Goal: Transaction & Acquisition: Purchase product/service

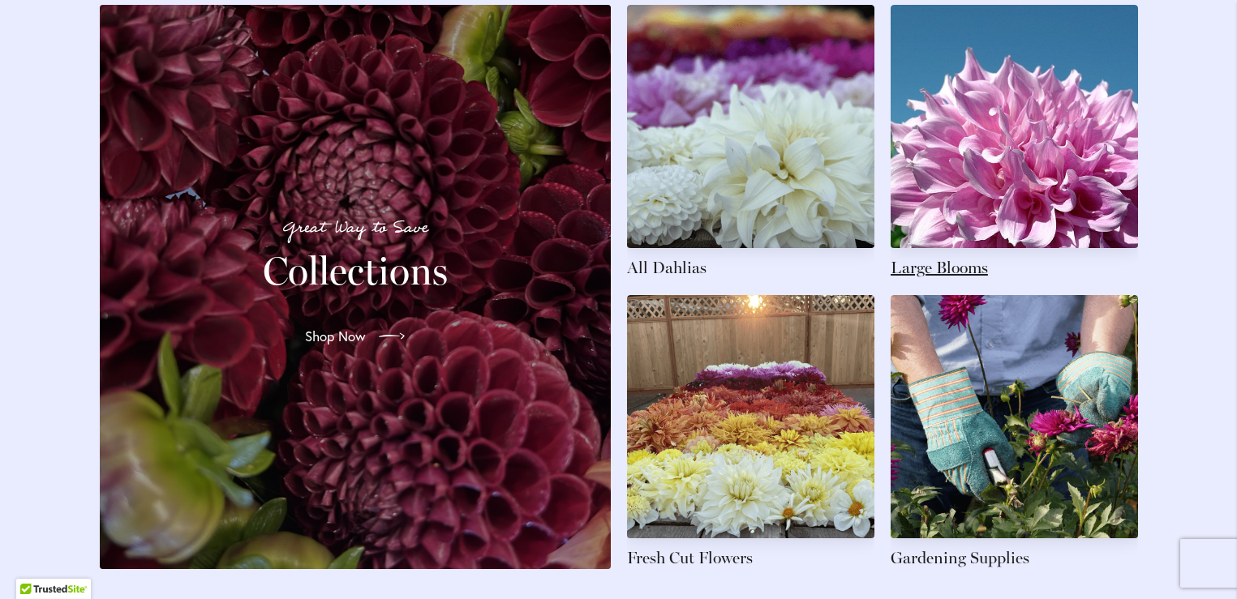
scroll to position [2476, 0]
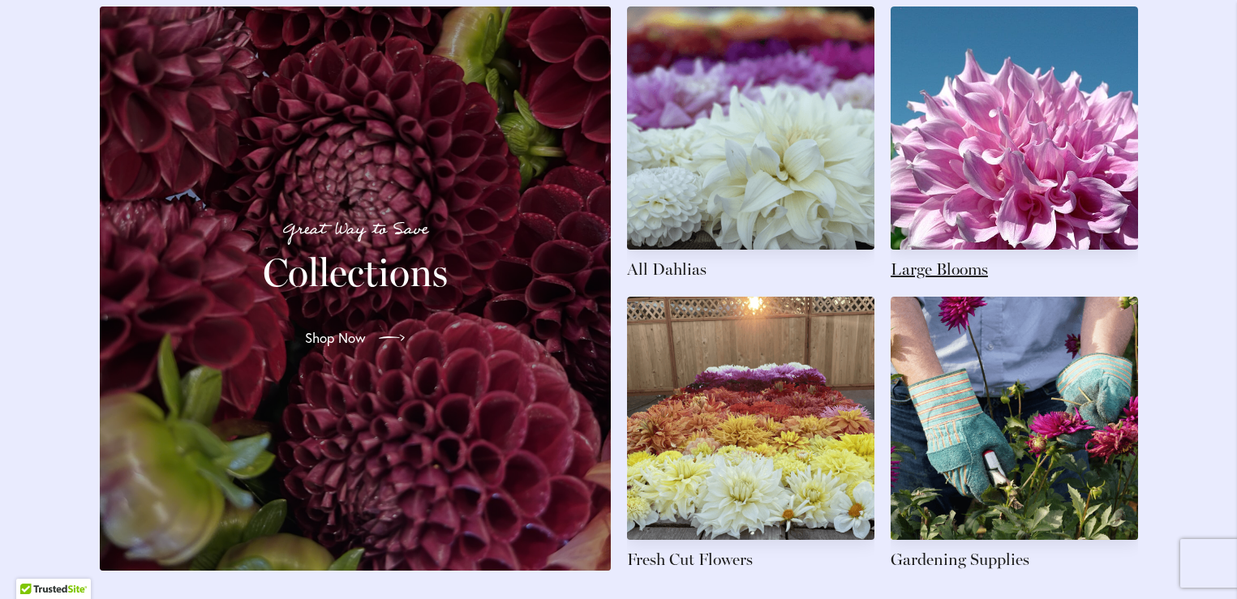
click at [903, 281] on link at bounding box center [1014, 143] width 247 height 274
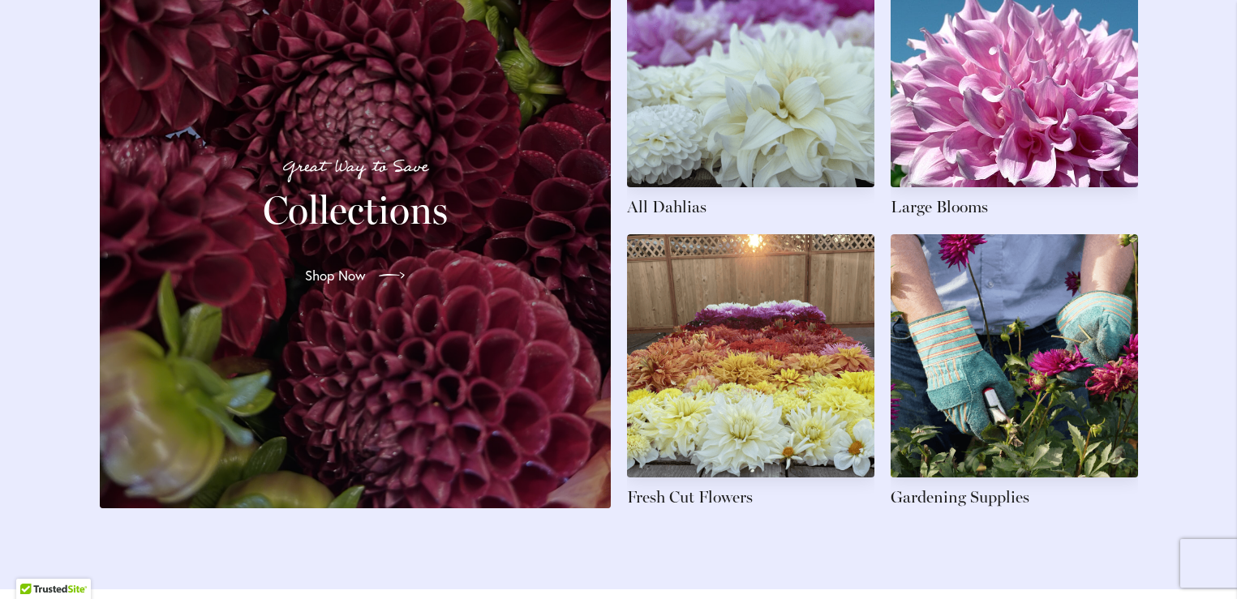
scroll to position [2577, 0]
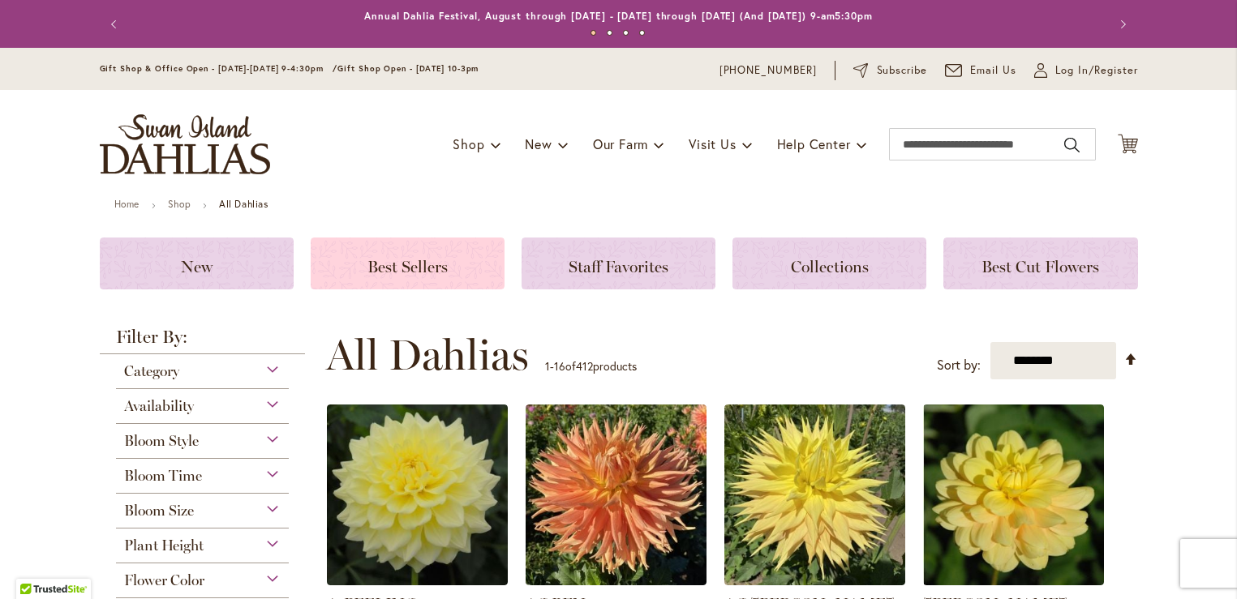
click at [427, 269] on span "Best Sellers" at bounding box center [407, 266] width 80 height 19
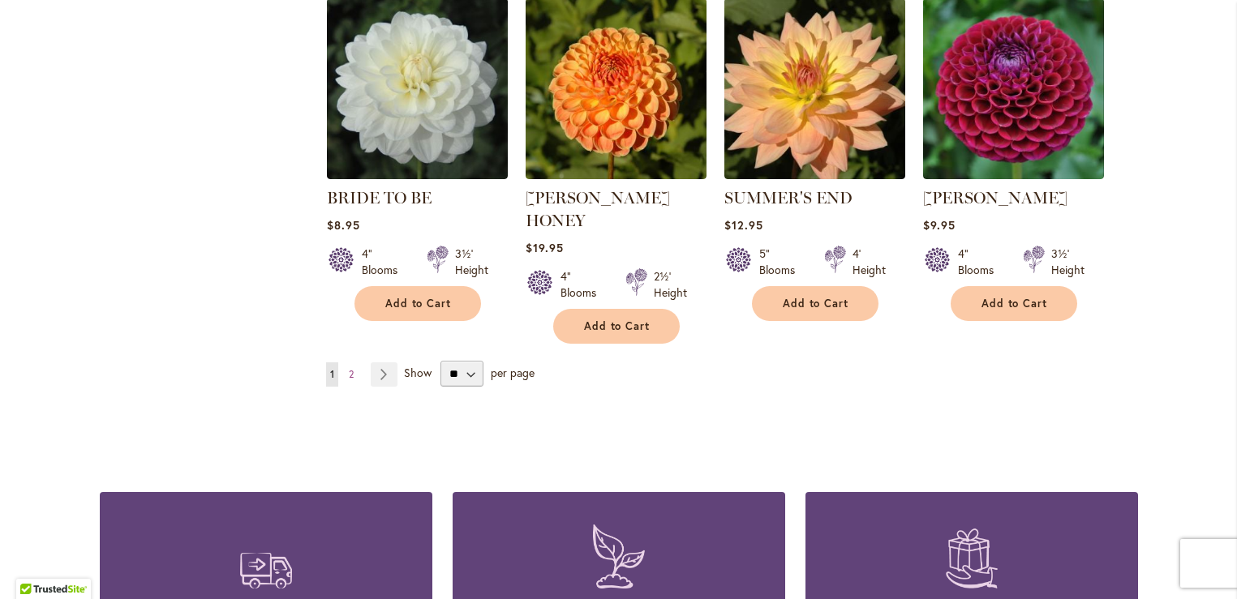
scroll to position [1357, 0]
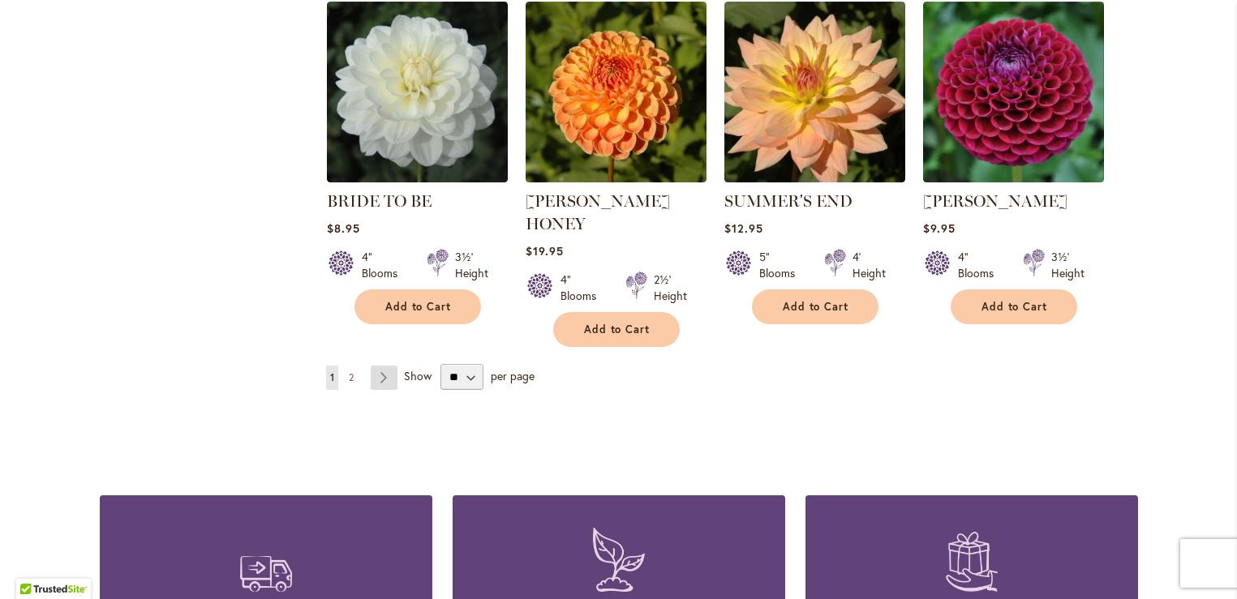
click at [379, 366] on link "Page Next" at bounding box center [384, 378] width 27 height 24
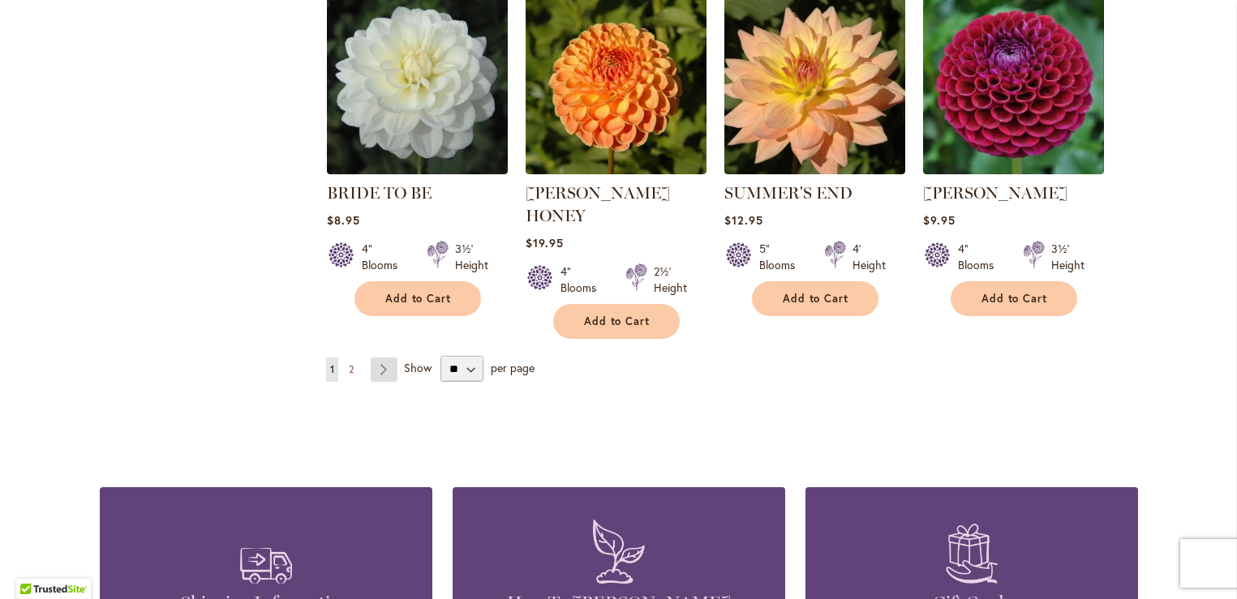
scroll to position [1377, 0]
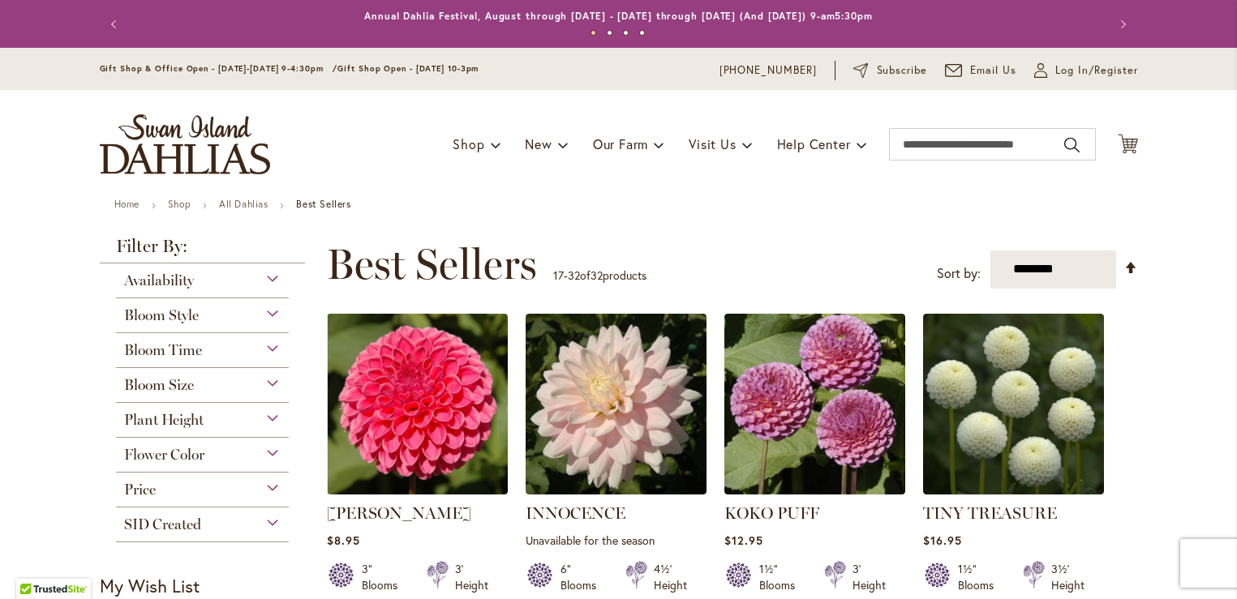
click at [267, 380] on div "Bloom Size" at bounding box center [203, 381] width 174 height 26
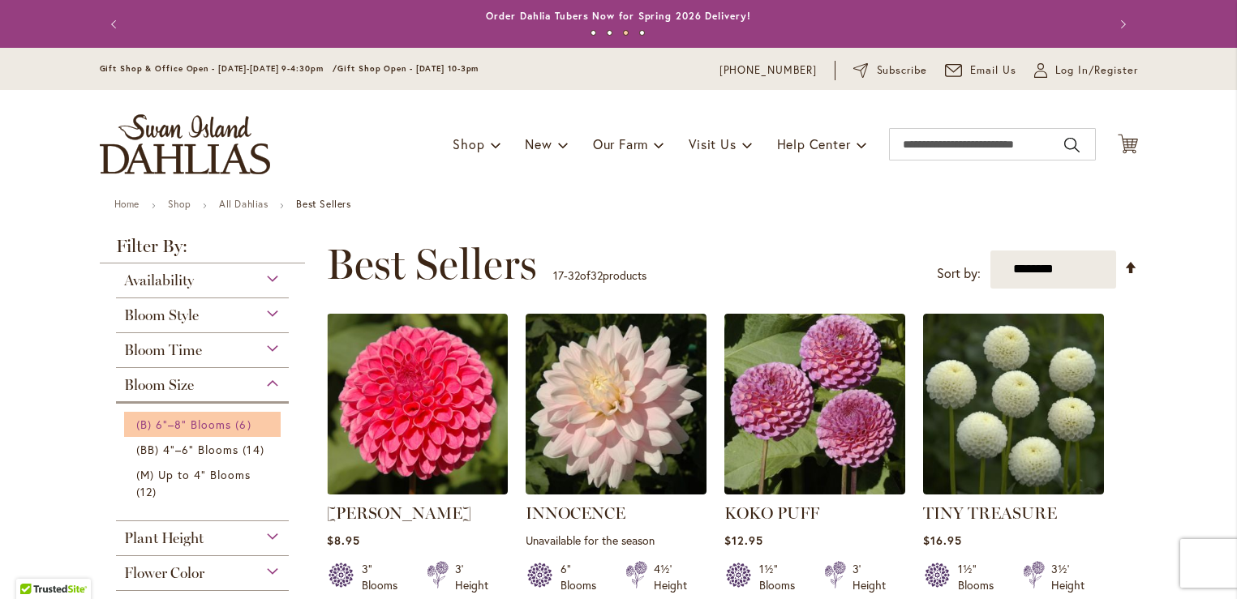
click at [200, 422] on span "(B) 6"–8" Blooms" at bounding box center [184, 424] width 96 height 15
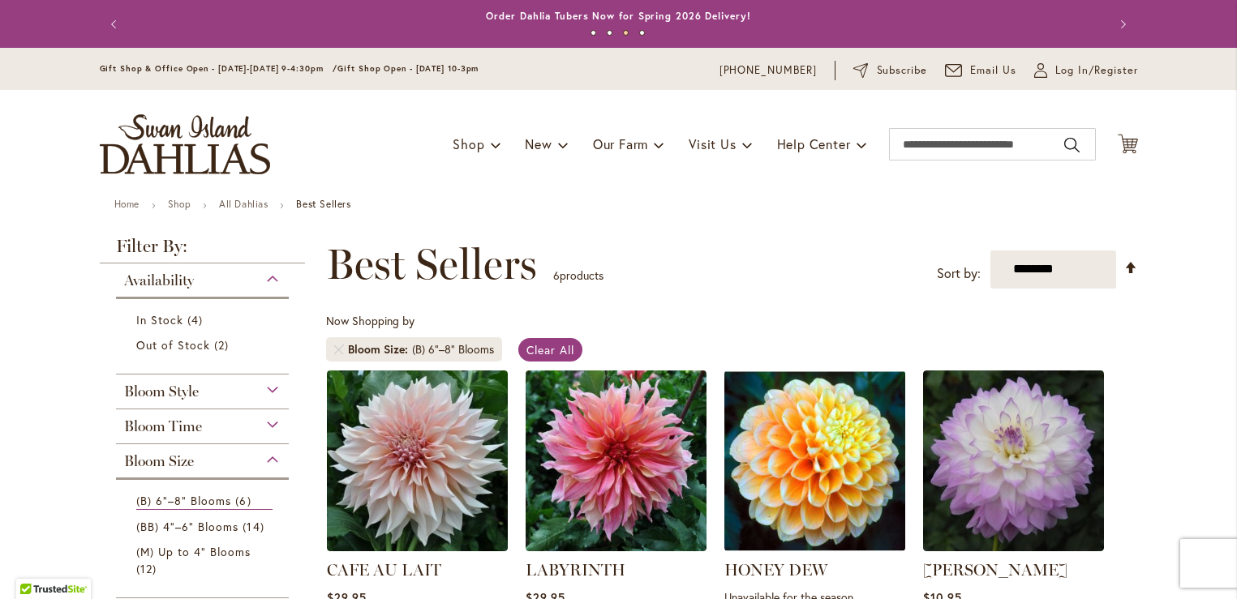
scroll to position [1, 0]
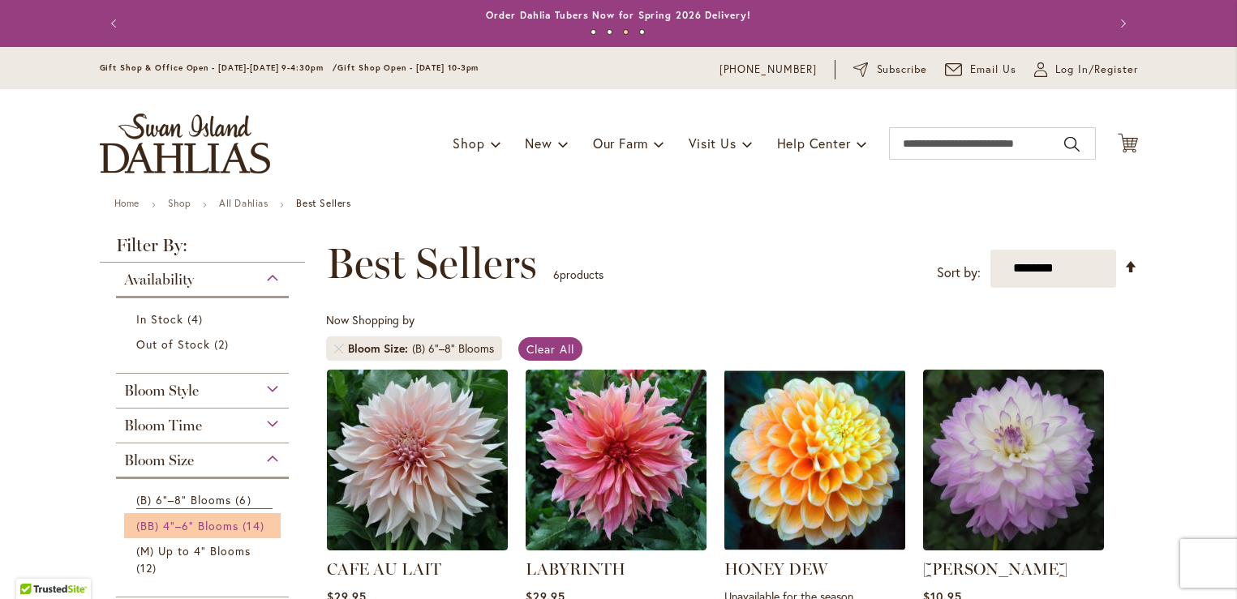
click at [215, 521] on span "(BB) 4"–6" Blooms" at bounding box center [187, 525] width 103 height 15
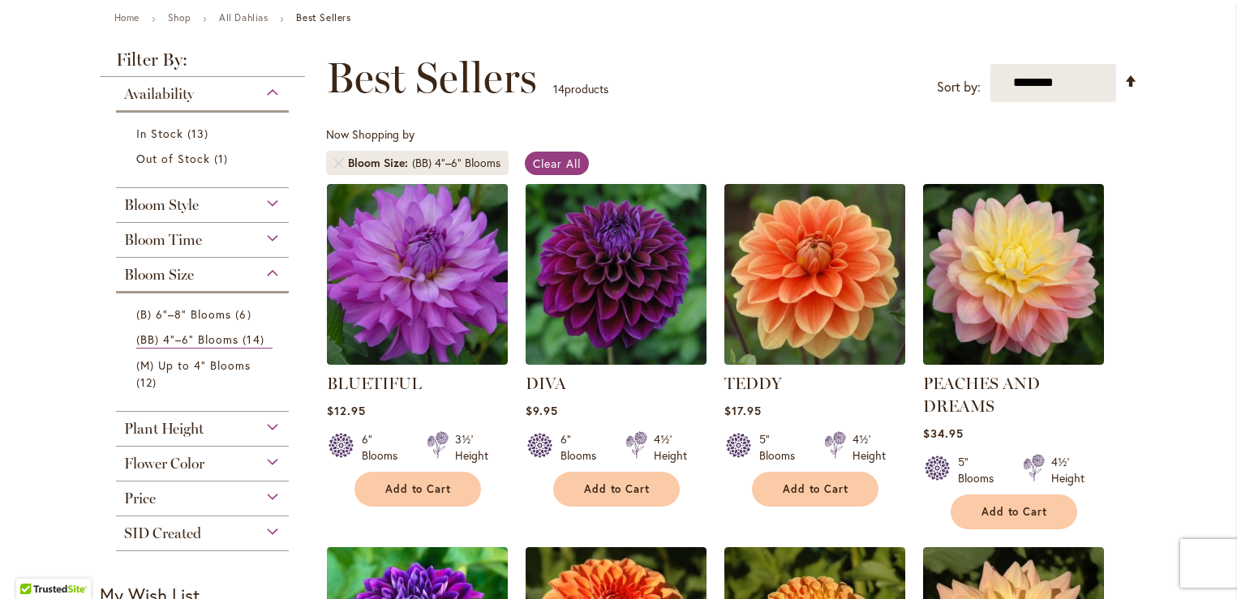
scroll to position [184, 0]
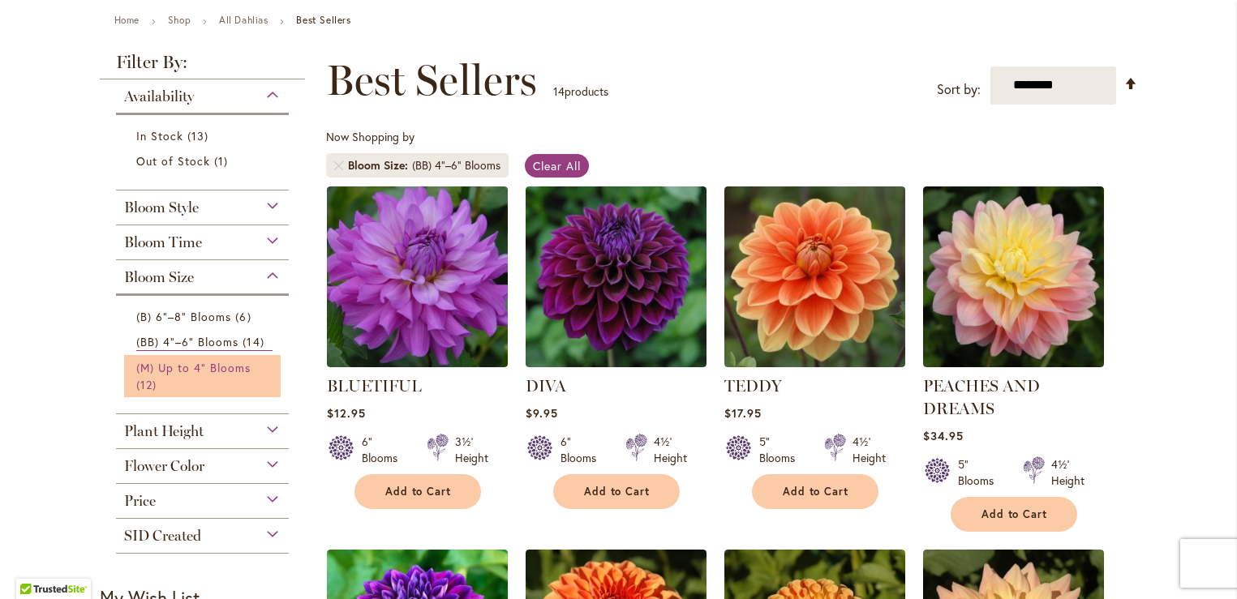
click at [187, 363] on span "(M) Up to 4" Blooms" at bounding box center [193, 367] width 115 height 15
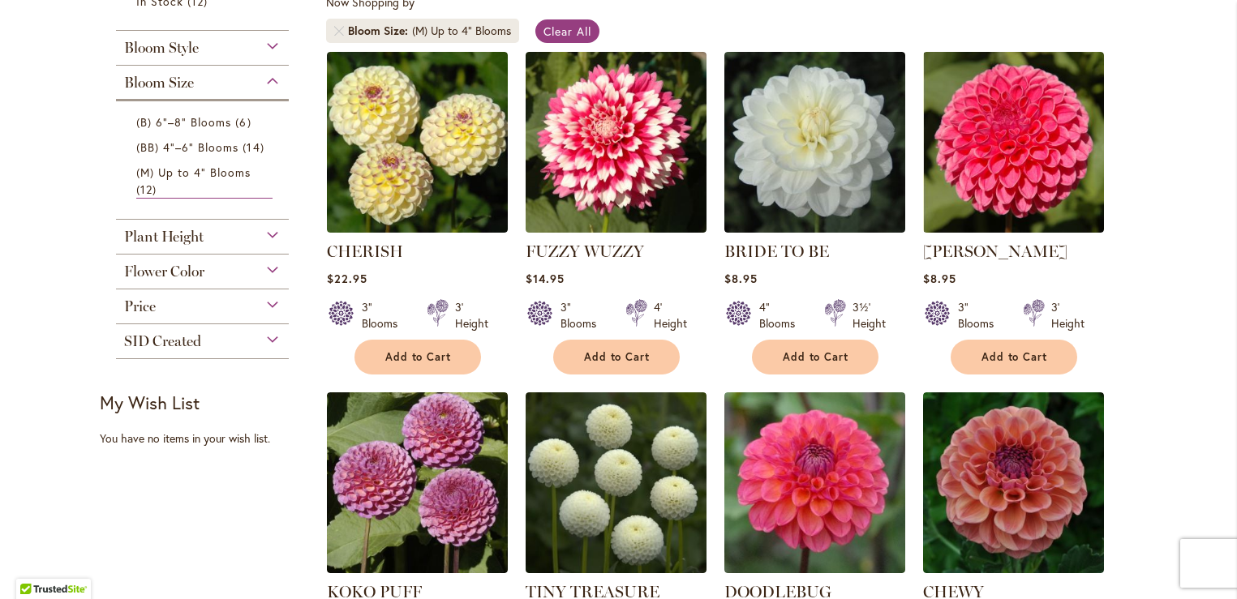
scroll to position [323, 0]
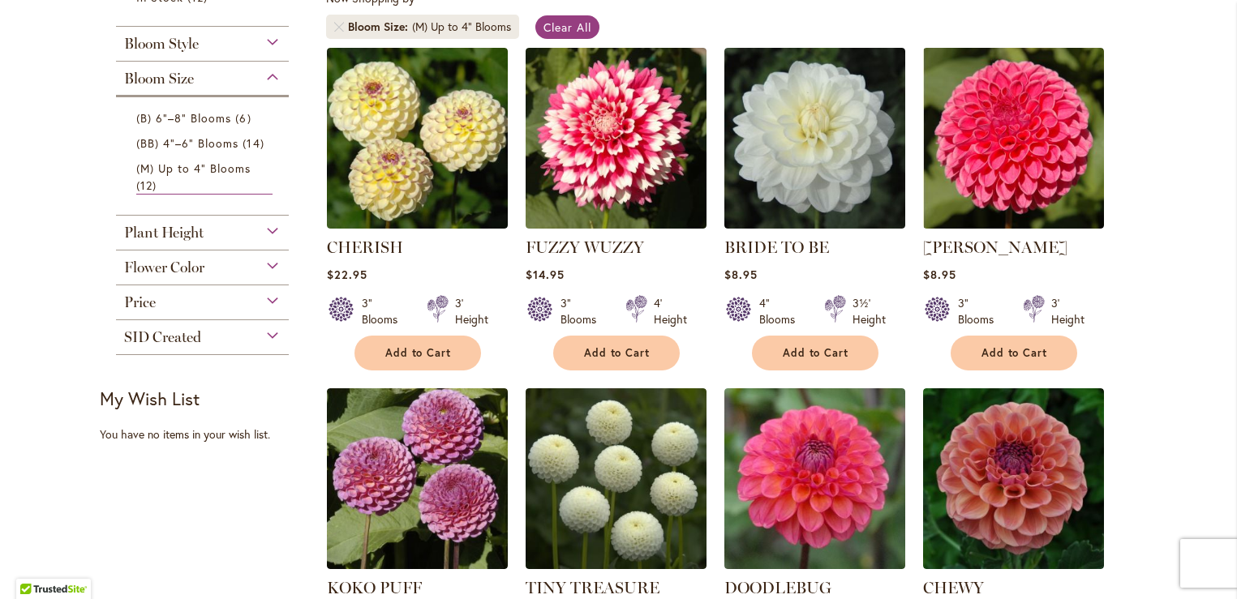
click at [268, 228] on div "Plant Height" at bounding box center [203, 229] width 174 height 26
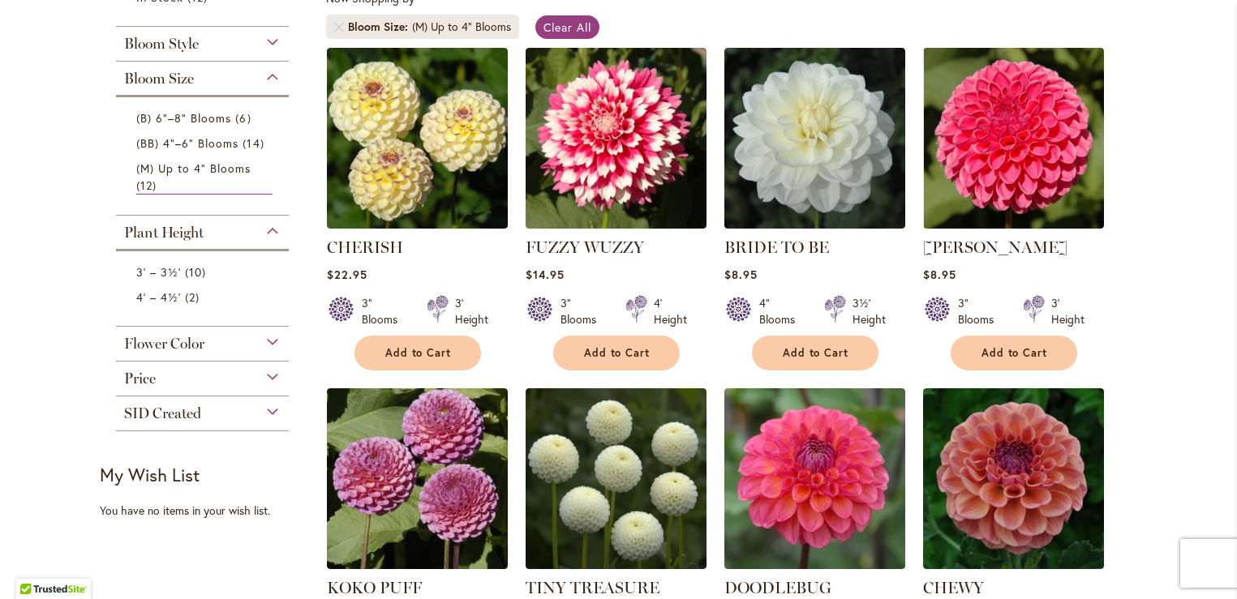
click at [267, 337] on div "Flower Color" at bounding box center [203, 340] width 174 height 26
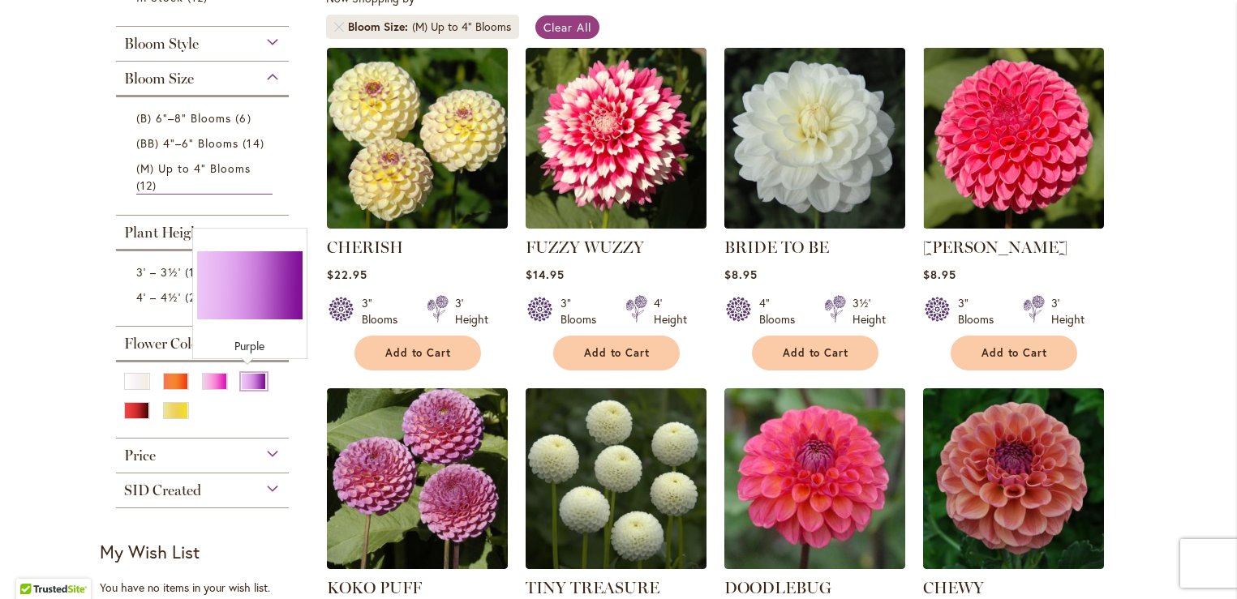
click at [245, 377] on div "Purple" at bounding box center [254, 381] width 26 height 17
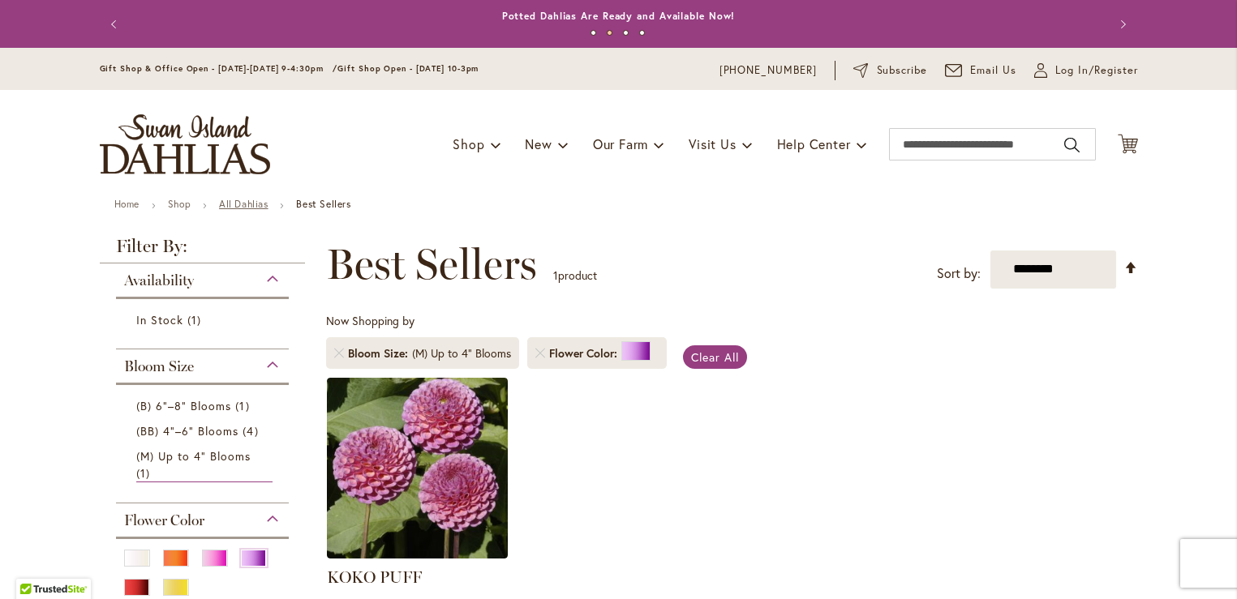
click at [234, 202] on link "All Dahlias" at bounding box center [243, 204] width 49 height 12
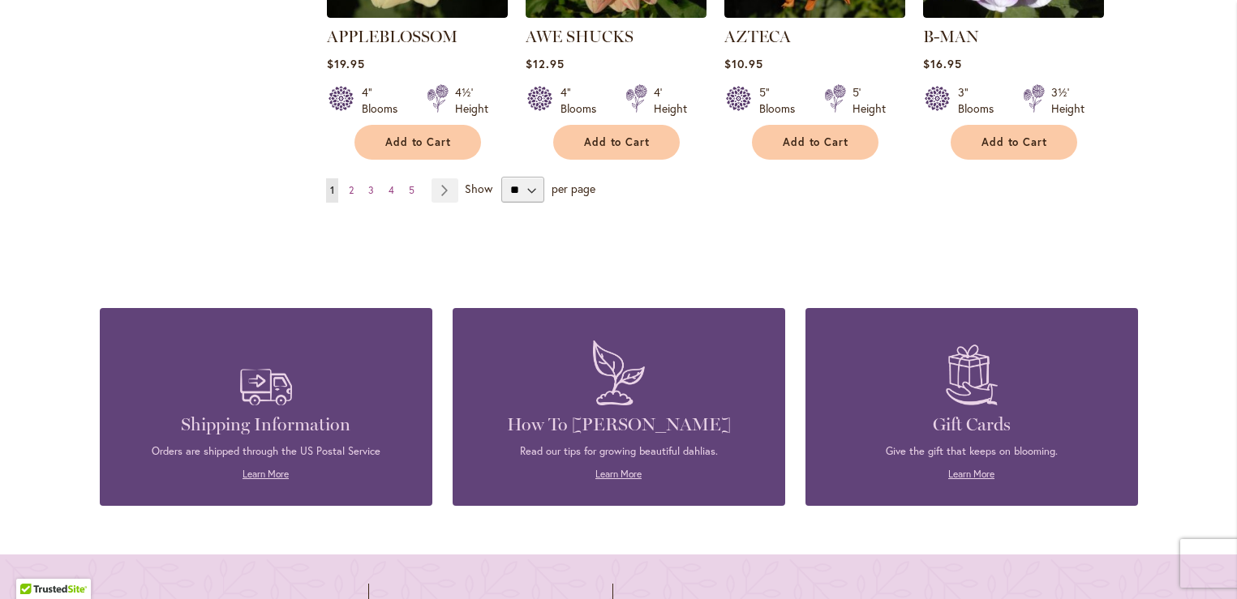
scroll to position [1628, 0]
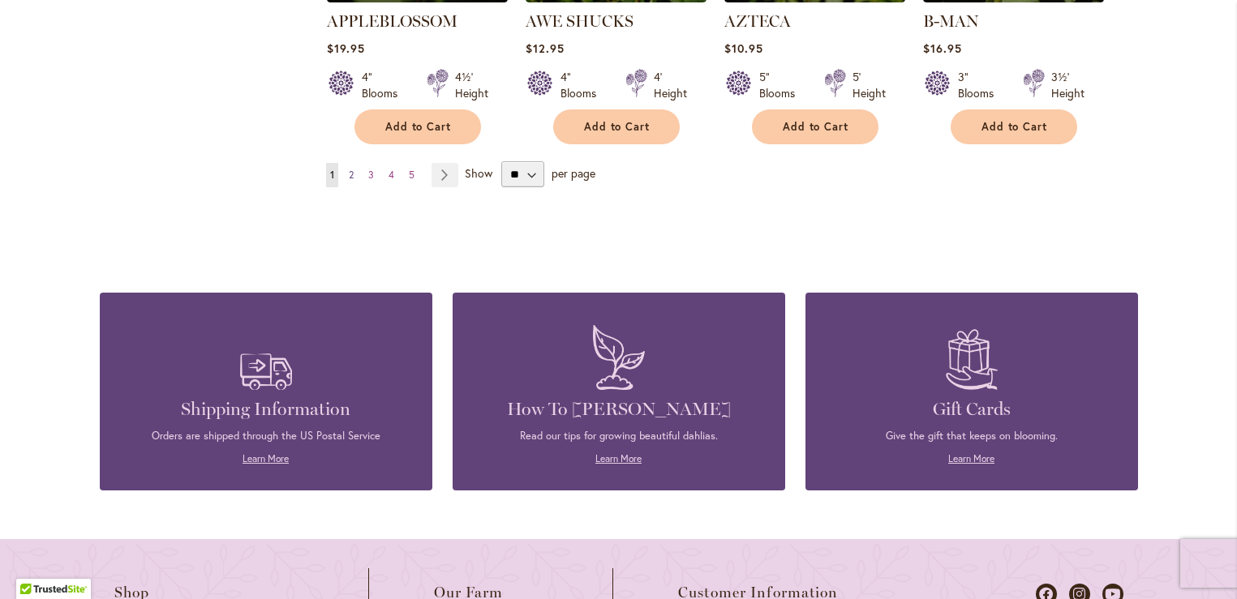
click at [349, 163] on link "Page 2" at bounding box center [351, 175] width 13 height 24
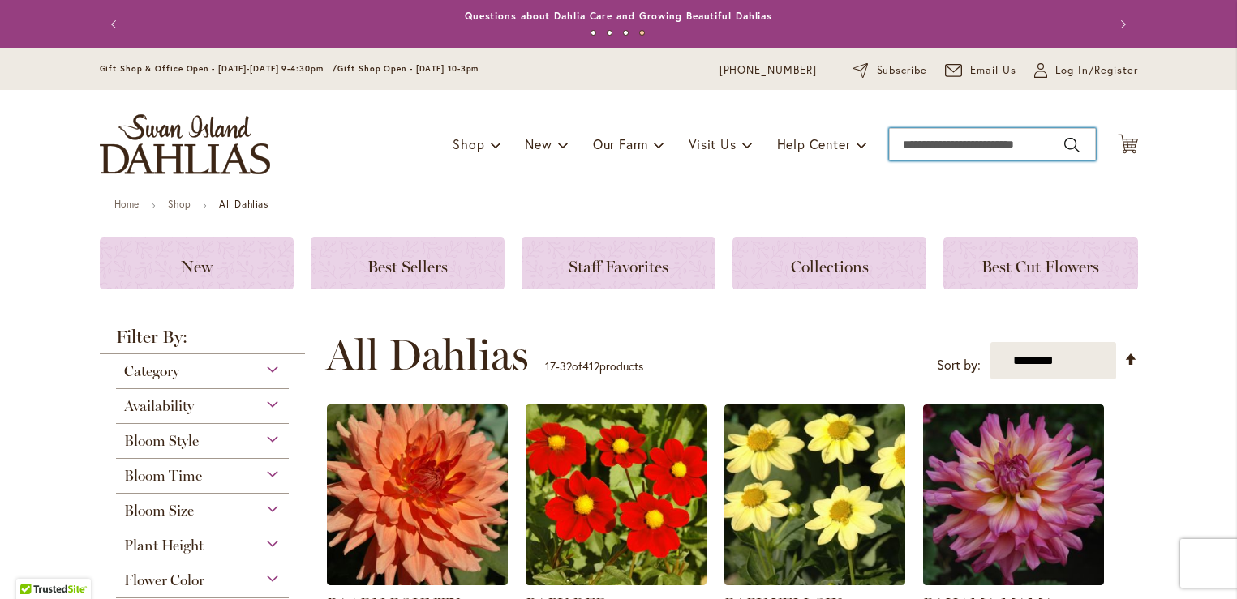
click at [889, 144] on input "Search" at bounding box center [992, 144] width 207 height 32
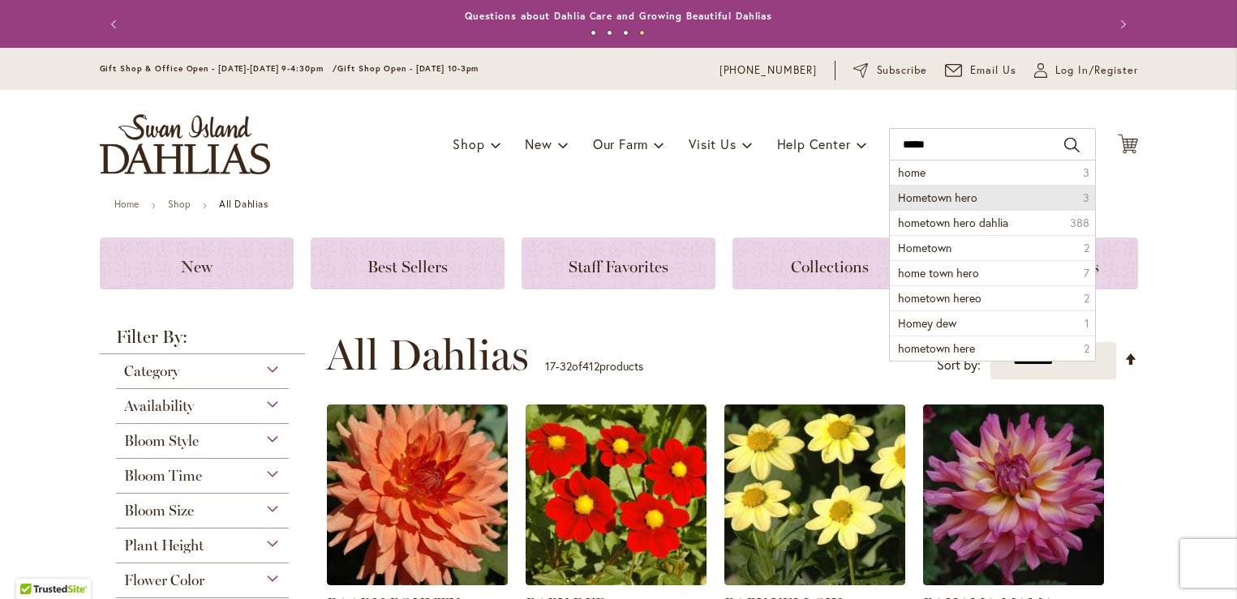
click at [929, 192] on span "Hometown hero" at bounding box center [937, 197] width 79 height 15
type input "**********"
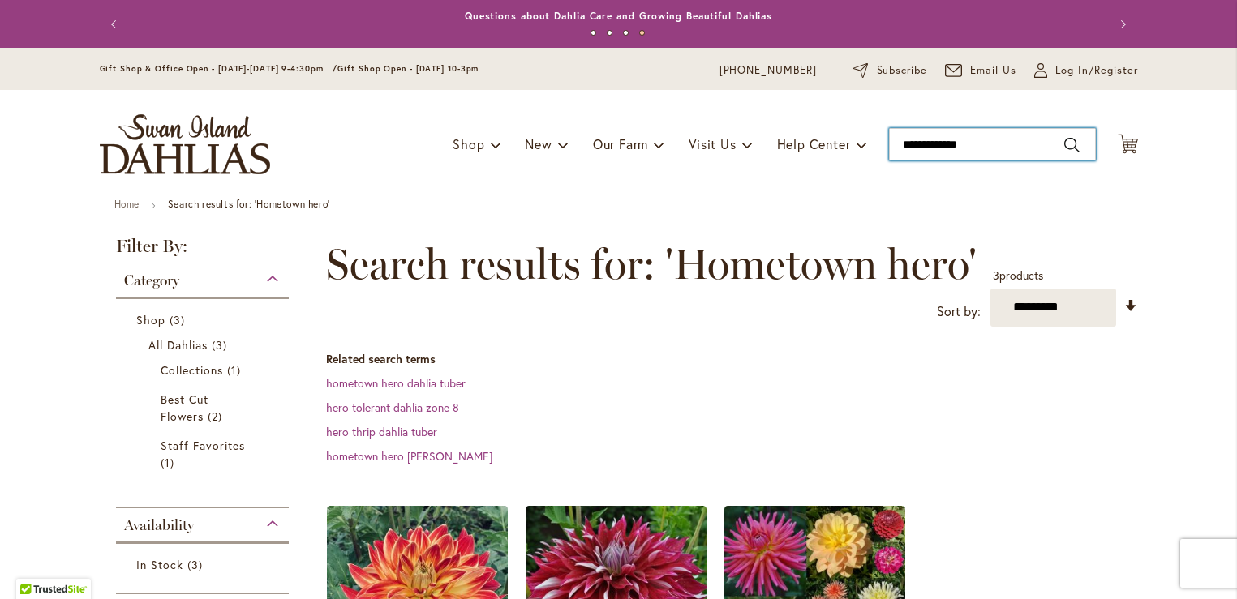
drag, startPoint x: 901, startPoint y: 149, endPoint x: 1012, endPoint y: 151, distance: 111.1
click at [1012, 151] on input "**********" at bounding box center [992, 144] width 207 height 32
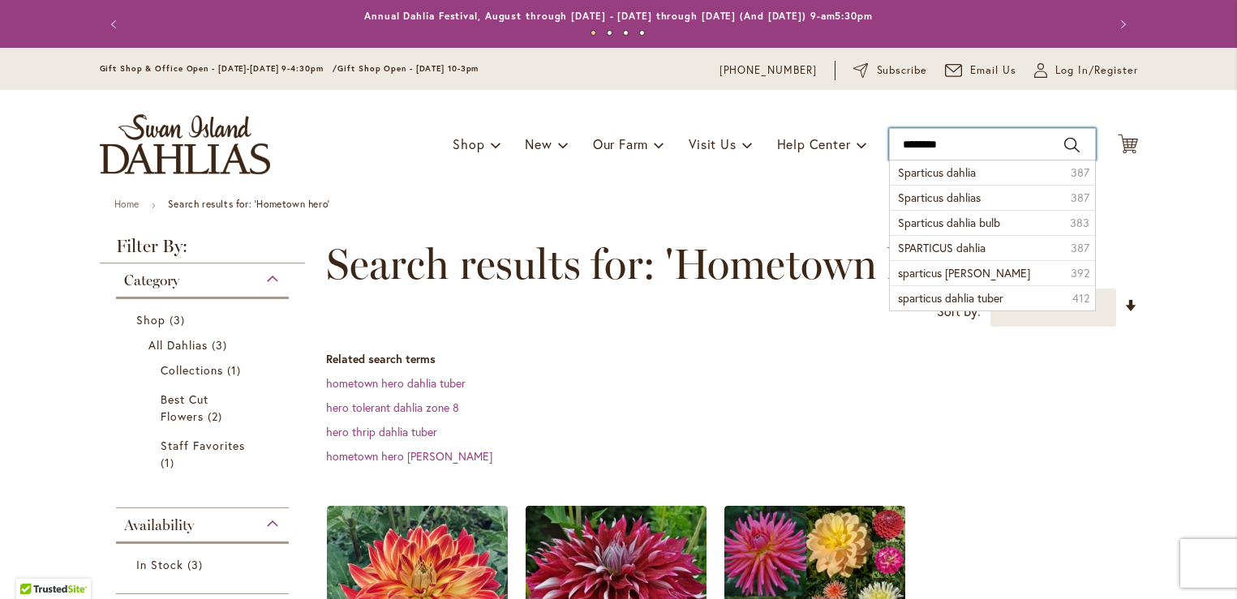
type input "*********"
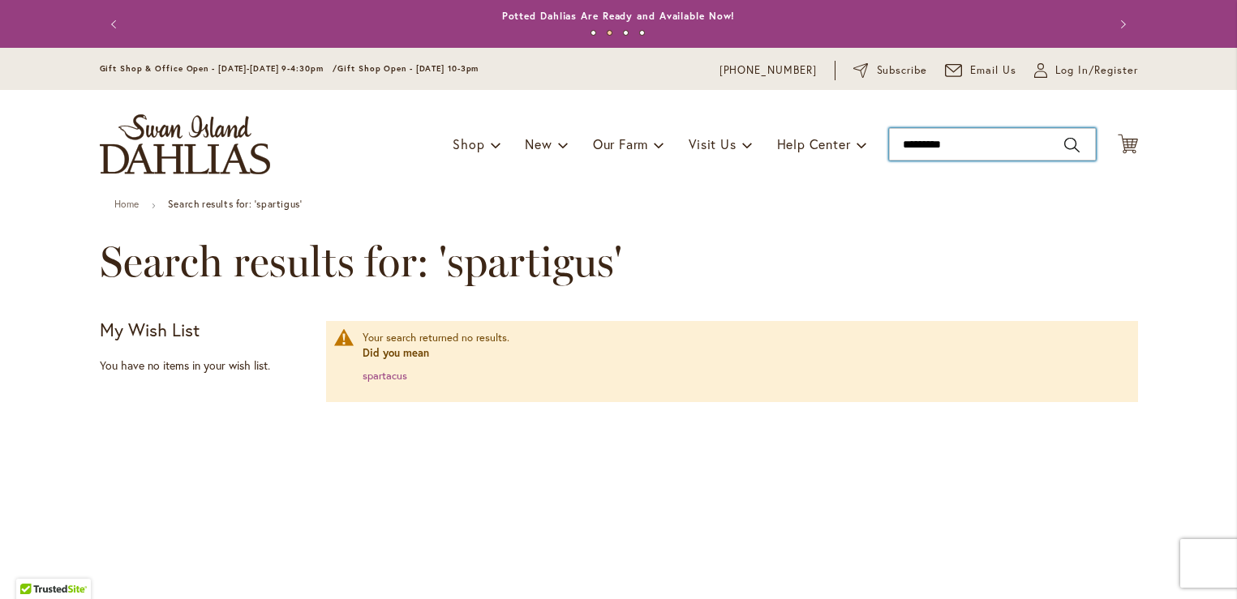
drag, startPoint x: 947, startPoint y: 138, endPoint x: 873, endPoint y: 137, distance: 74.6
click at [876, 137] on div "Toggle Nav Shop Dahlia Tubers Collections Fresh Cut Dahlias Gardening Supplies …" at bounding box center [619, 144] width 1071 height 109
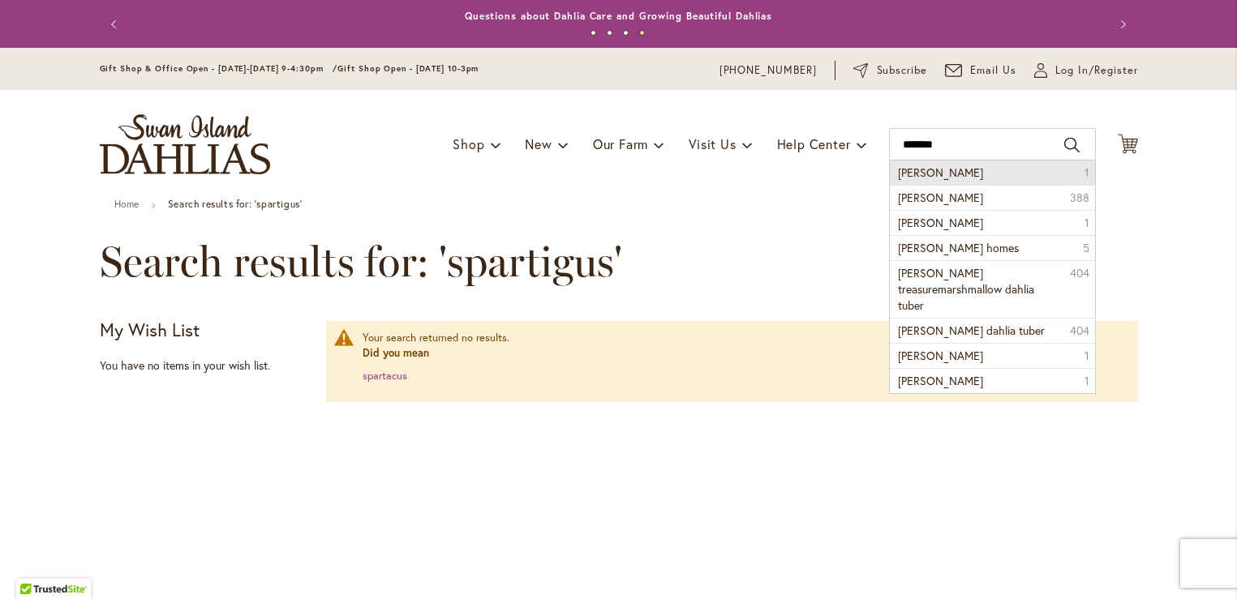
click at [925, 167] on span "Frank holmes" at bounding box center [940, 172] width 85 height 15
type input "**********"
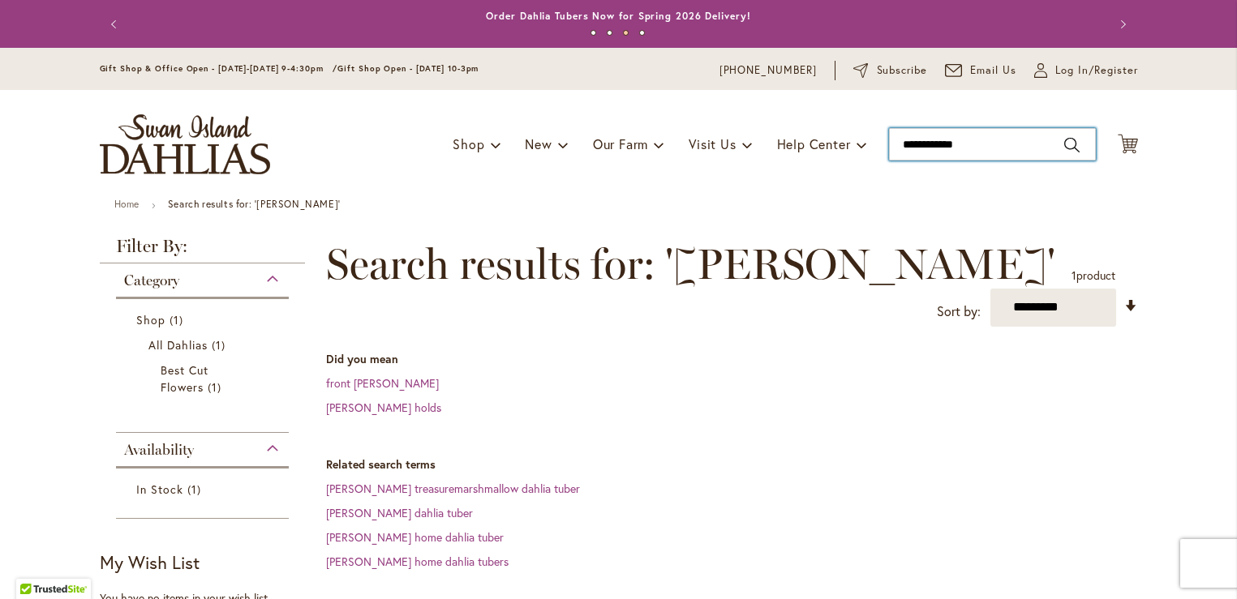
drag, startPoint x: 895, startPoint y: 149, endPoint x: 981, endPoint y: 148, distance: 86.0
click at [981, 148] on input "**********" at bounding box center [992, 144] width 207 height 32
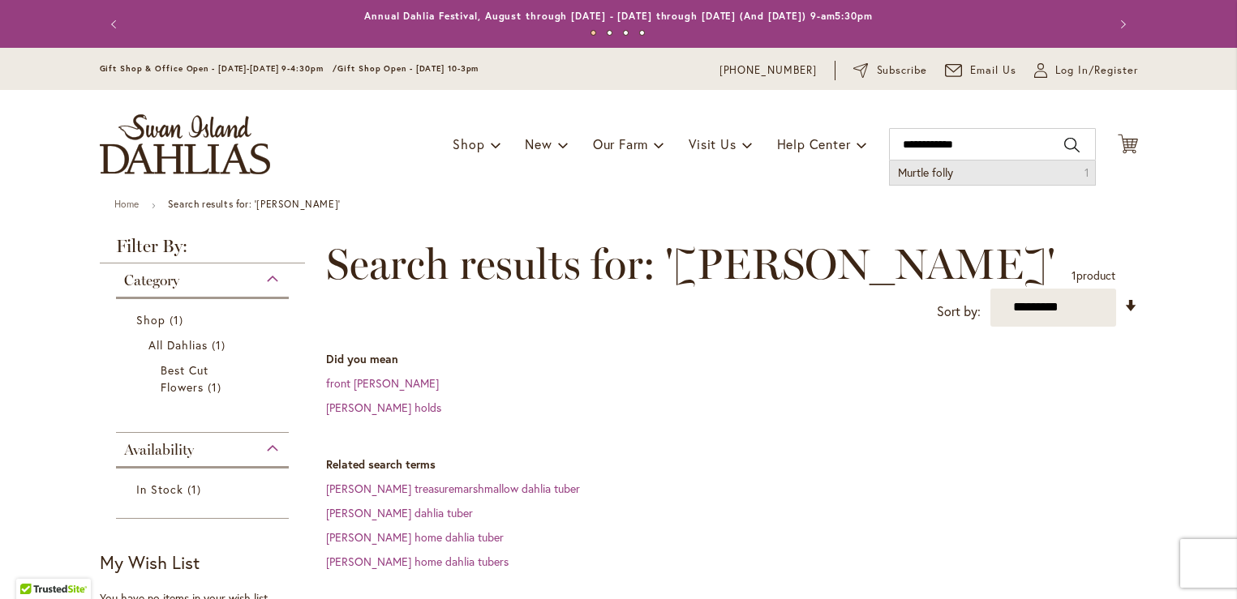
click at [932, 174] on span "Murtle folly" at bounding box center [925, 172] width 55 height 15
type input "**********"
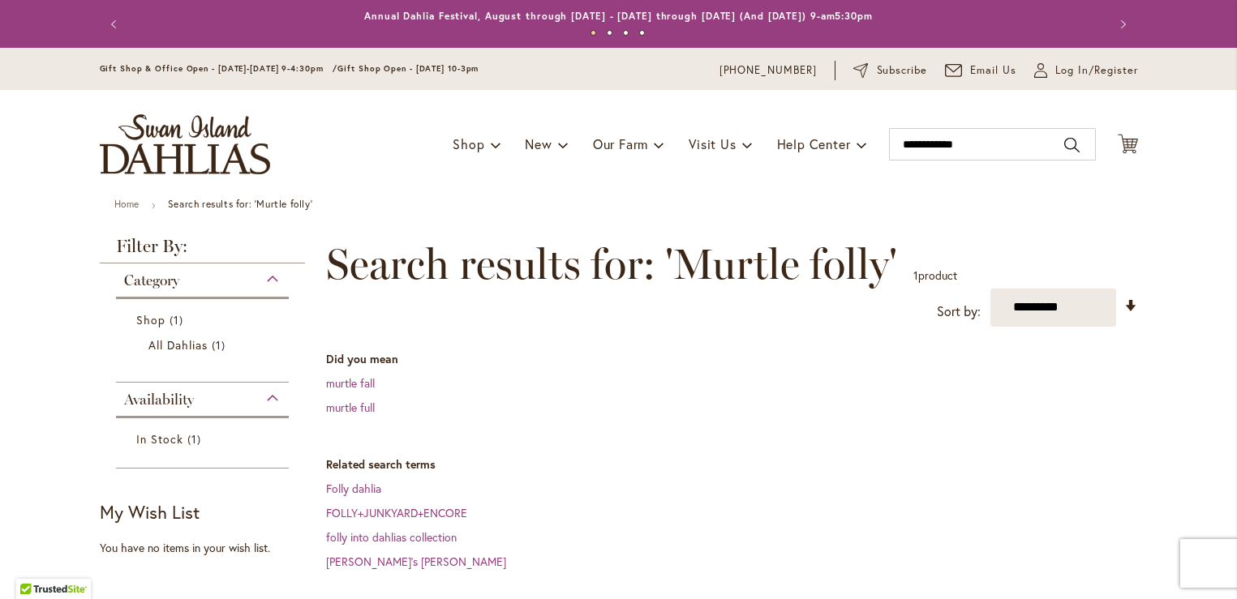
scroll to position [69, 0]
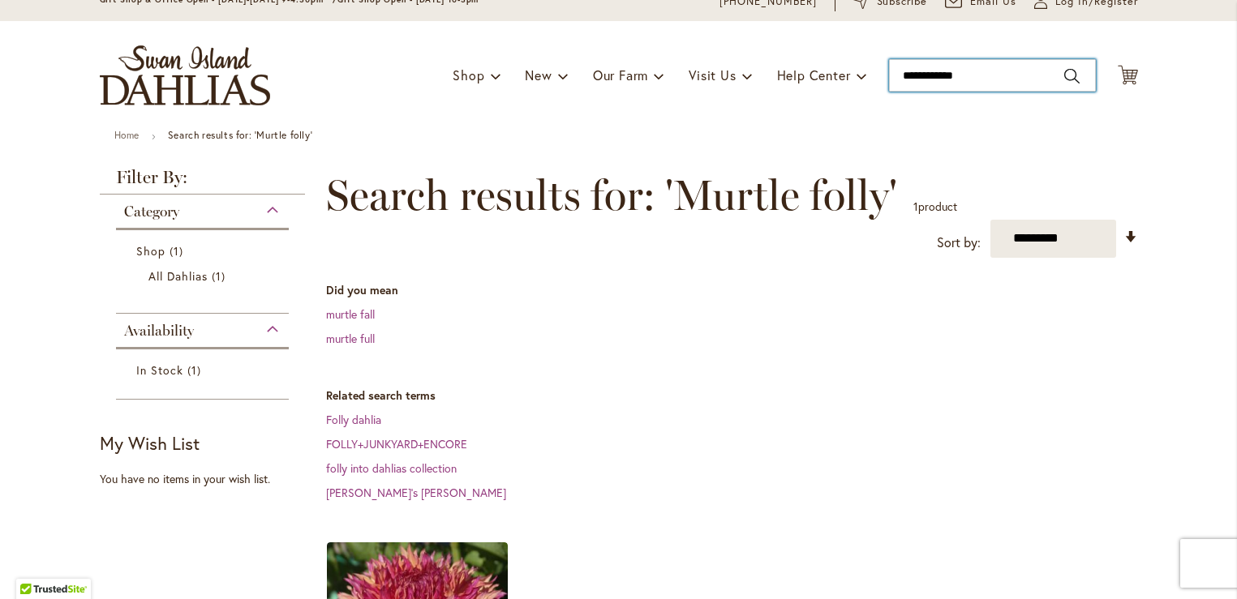
drag, startPoint x: 894, startPoint y: 75, endPoint x: 955, endPoint y: 92, distance: 63.9
click at [955, 92] on div "Toggle Nav Shop Dahlia Tubers Collections Fresh Cut Dahlias Gardening Supplies …" at bounding box center [619, 75] width 1071 height 109
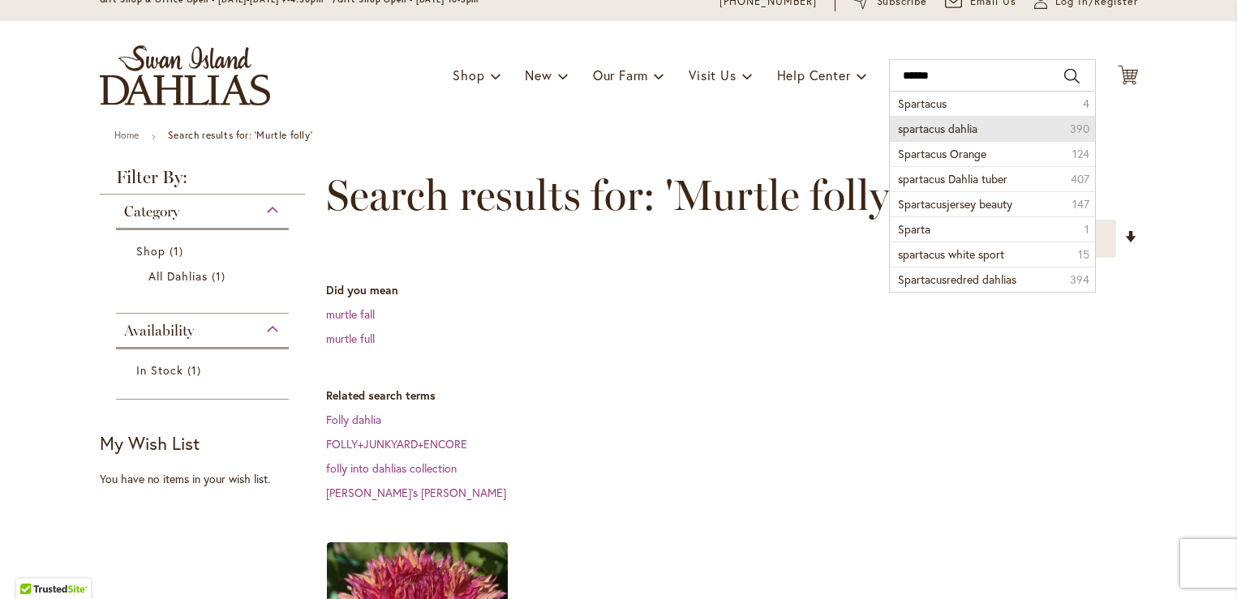
click at [940, 126] on span "spartacus dahlia" at bounding box center [937, 128] width 79 height 15
type input "**********"
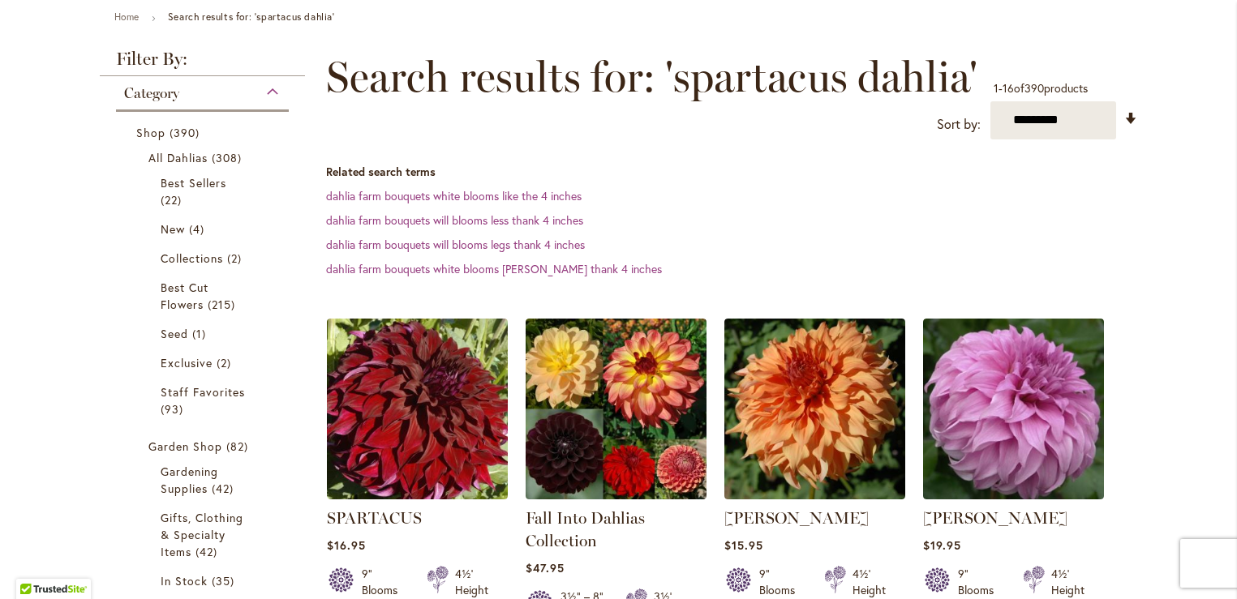
scroll to position [181, 0]
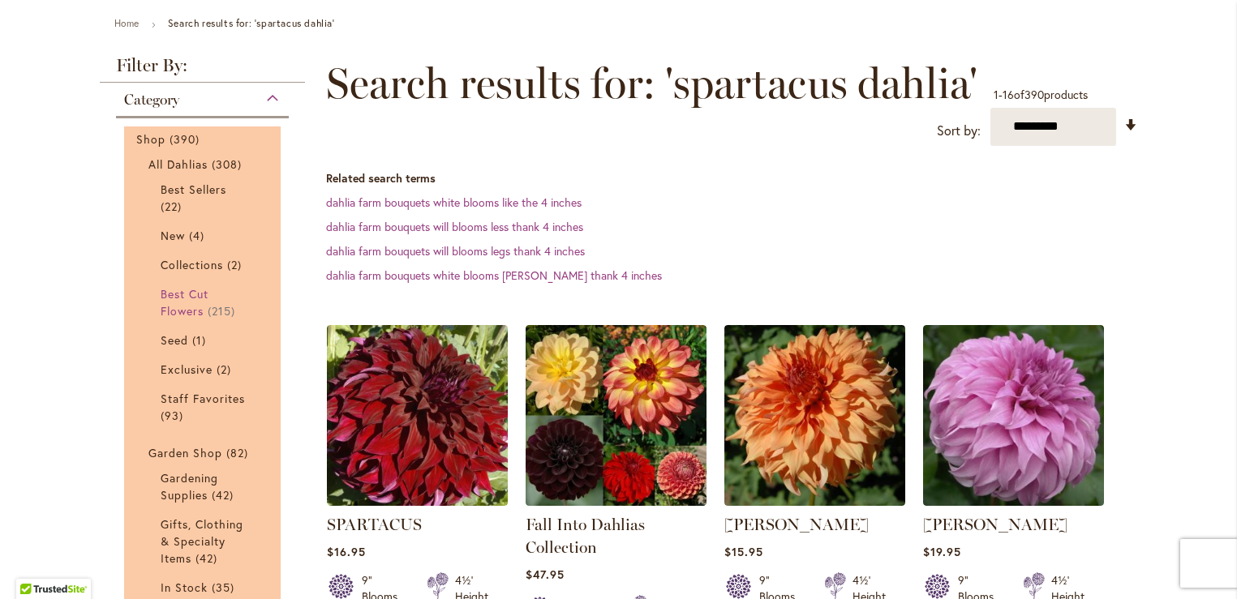
click at [192, 301] on link "Best Cut Flowers 215 items" at bounding box center [205, 302] width 88 height 34
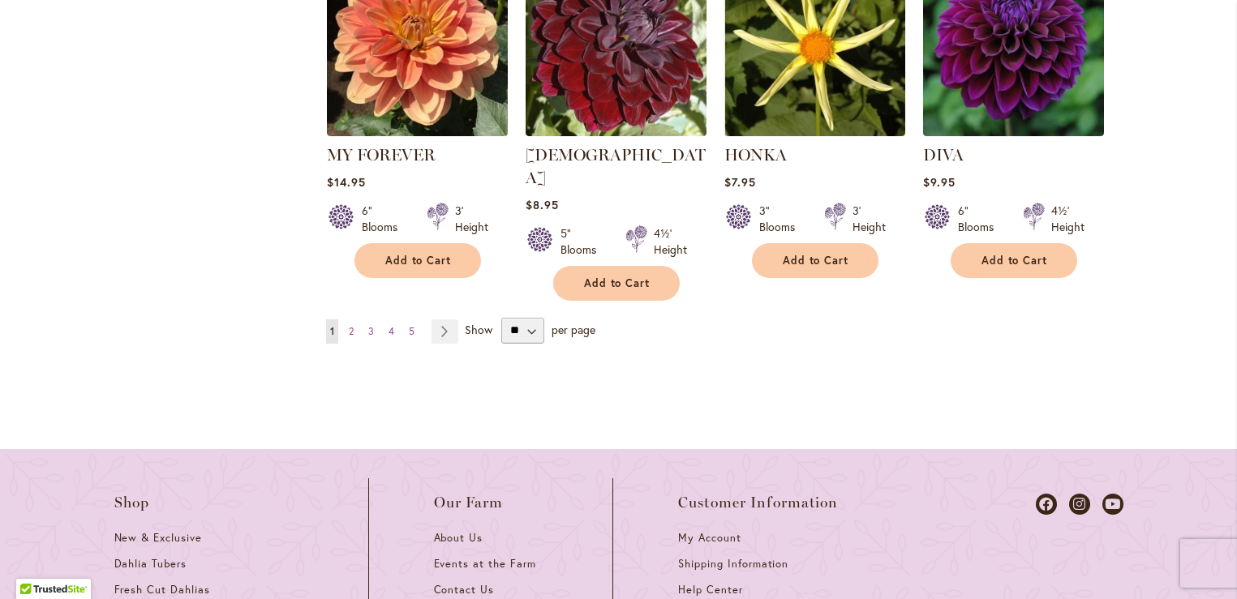
scroll to position [1697, 0]
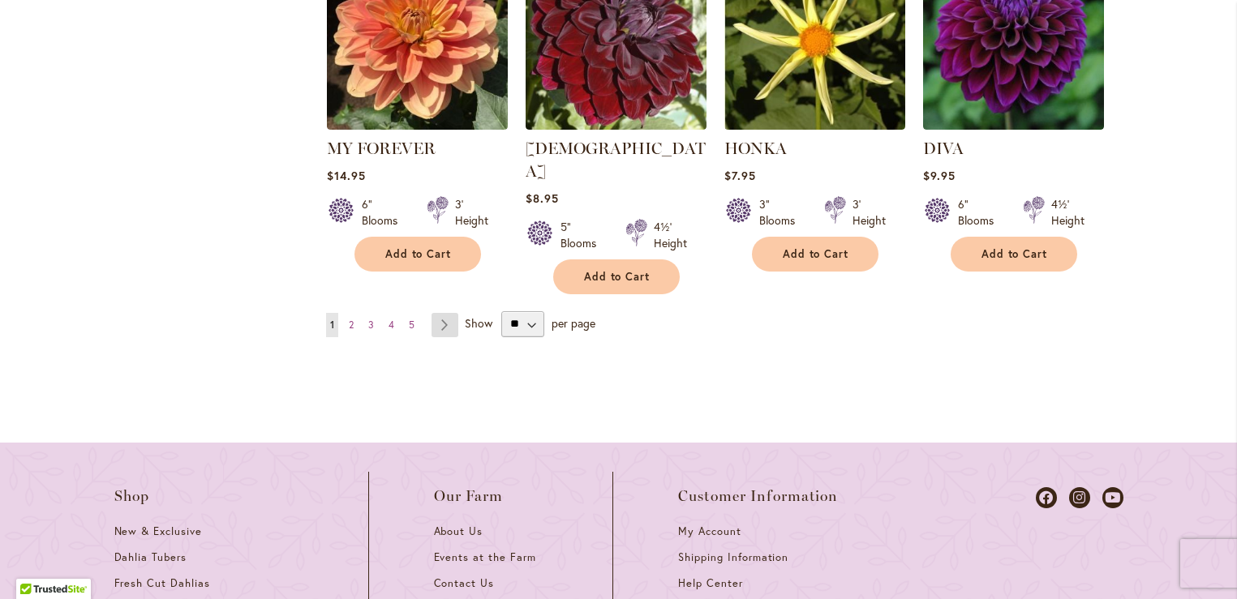
click at [440, 313] on link "Page Next" at bounding box center [444, 325] width 27 height 24
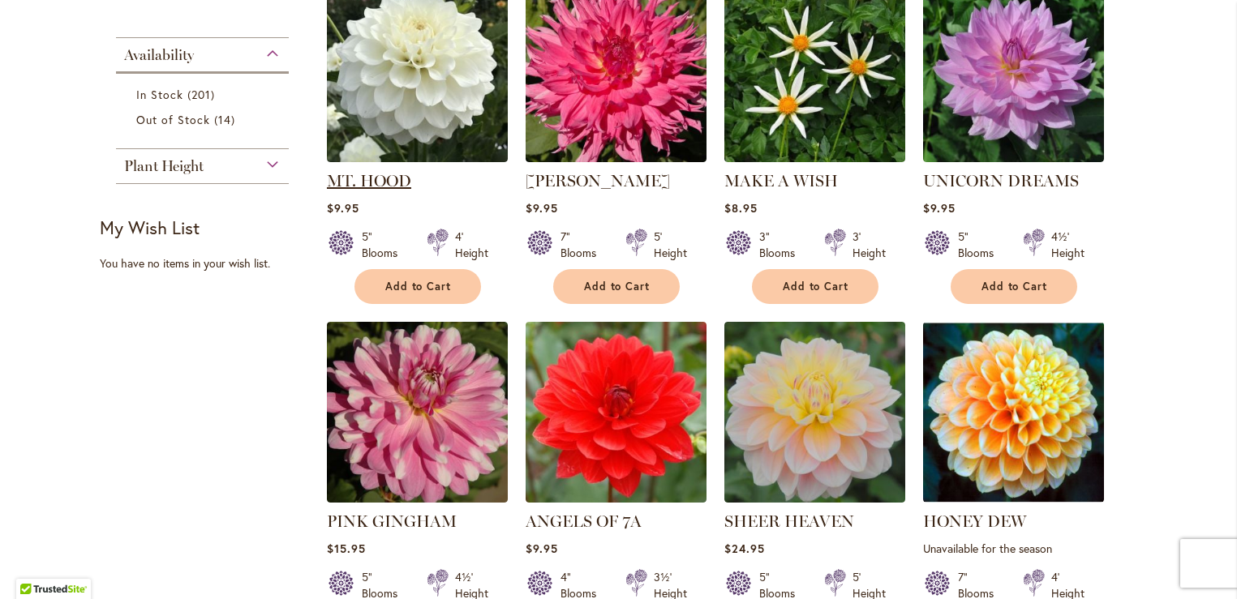
scroll to position [587, 0]
